Goal: Task Accomplishment & Management: Manage account settings

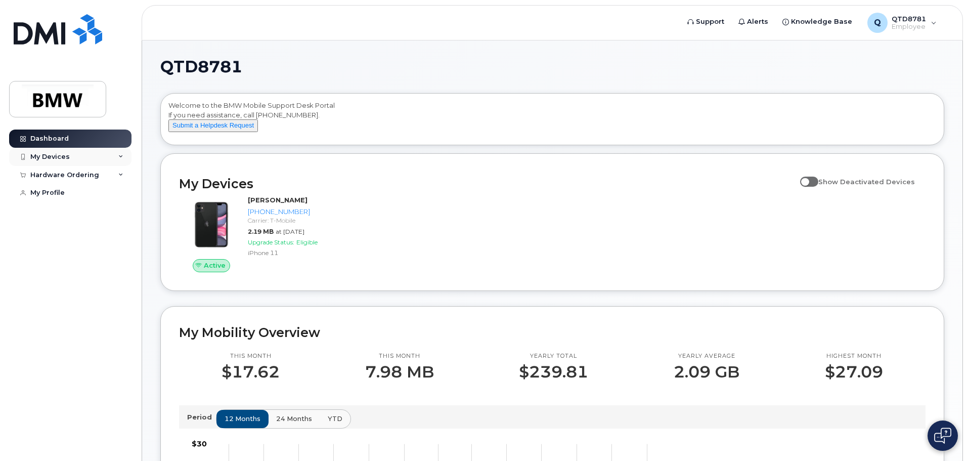
click at [85, 156] on div "My Devices" at bounding box center [70, 157] width 122 height 18
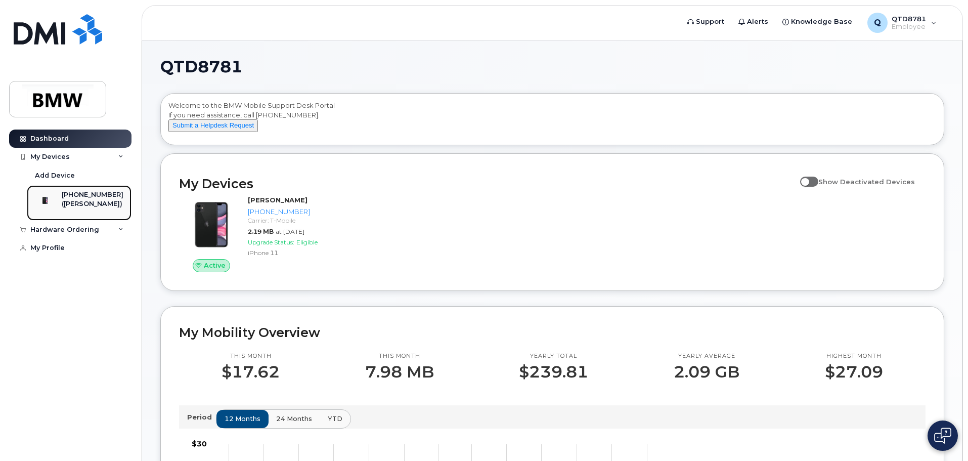
click at [86, 195] on div "[PHONE_NUMBER]" at bounding box center [93, 194] width 62 height 9
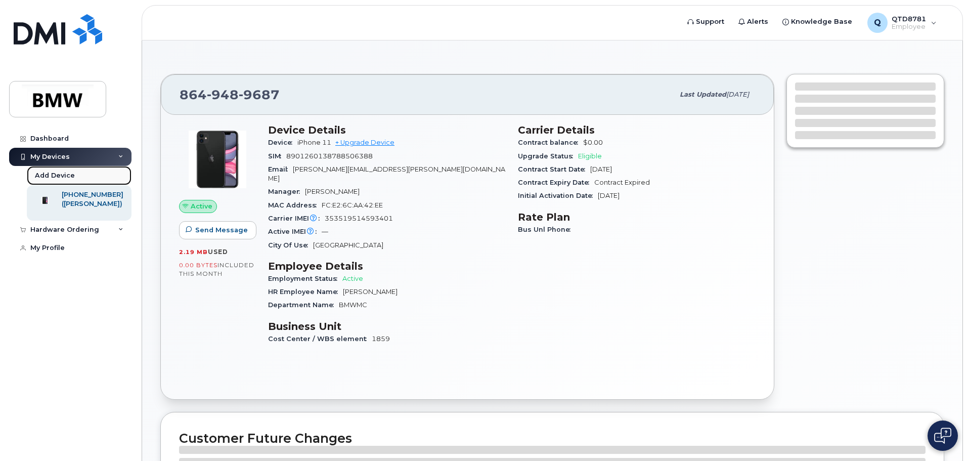
click at [72, 172] on div "Add Device" at bounding box center [55, 175] width 40 height 9
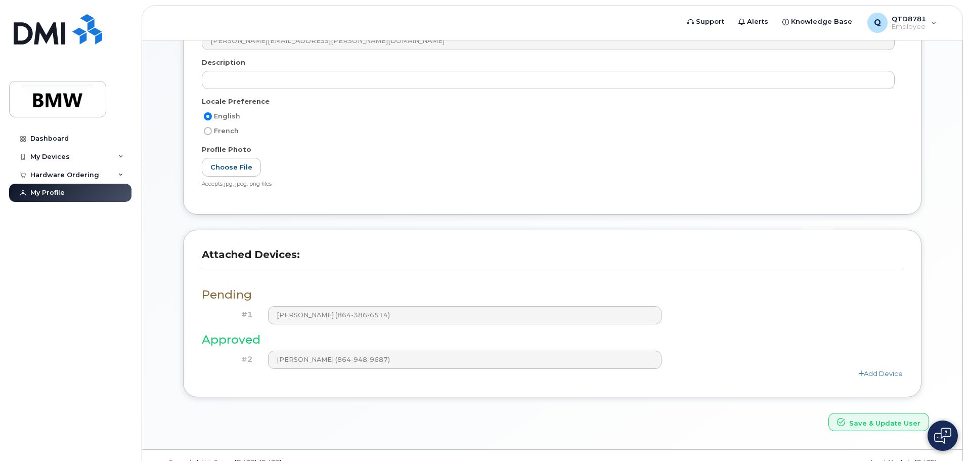
scroll to position [185, 0]
